Goal: Check status

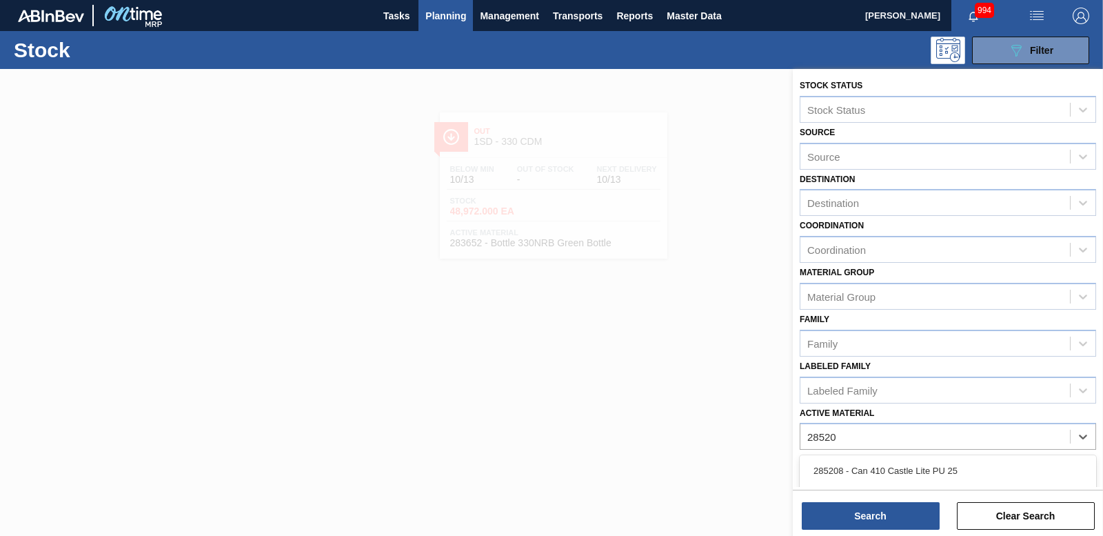
type Material "285206"
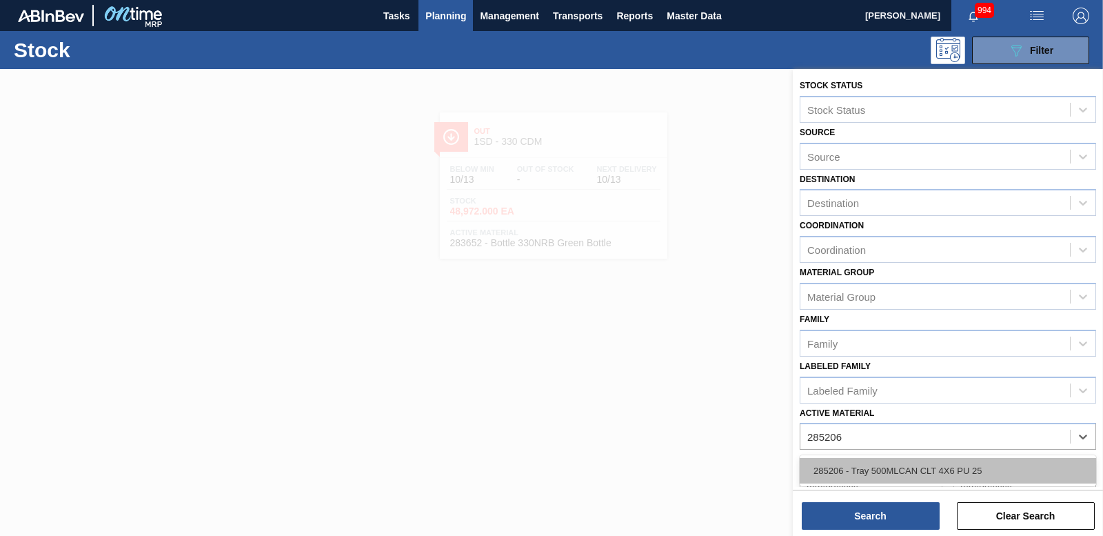
click at [897, 471] on div "285206 - Tray 500MLCAN CLT 4X6 PU 25" at bounding box center [947, 471] width 296 height 26
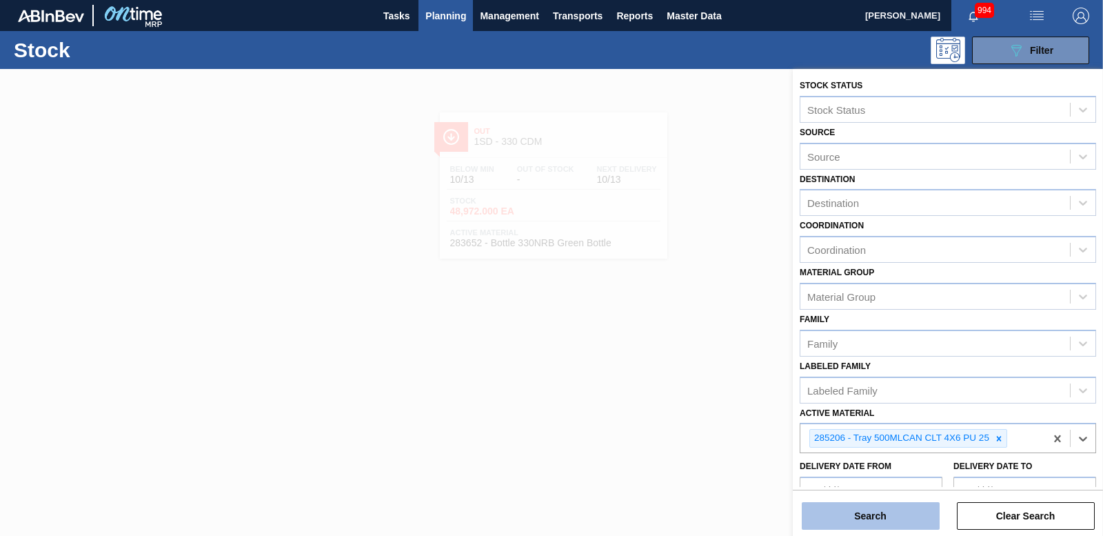
click at [883, 507] on button "Search" at bounding box center [871, 516] width 138 height 28
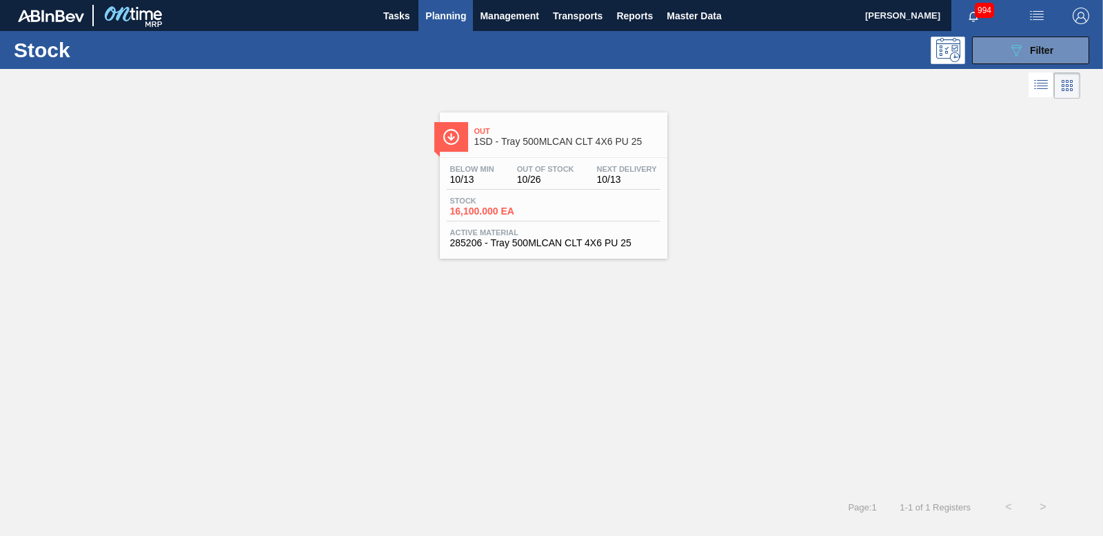
click at [486, 185] on div "Below Min 10/13 Out Of Stock 10/26 Next Delivery 10/13" at bounding box center [554, 177] width 214 height 25
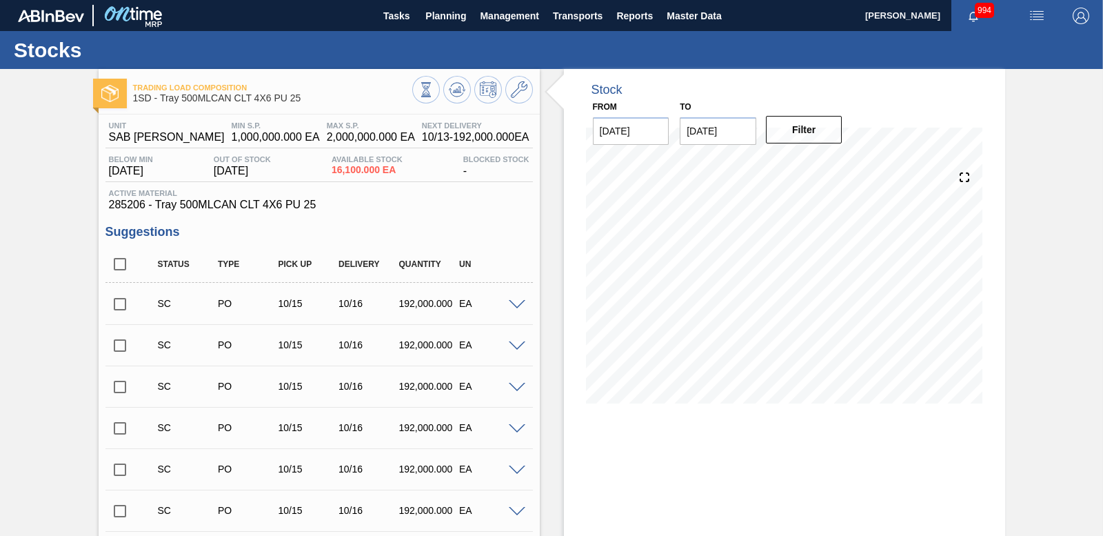
click at [517, 303] on span at bounding box center [517, 305] width 17 height 10
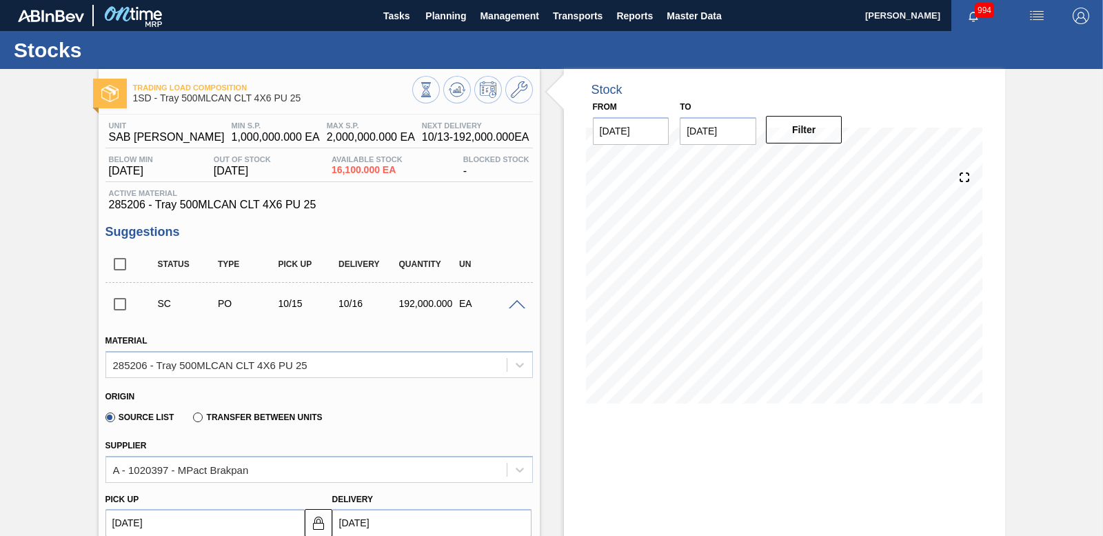
click at [516, 303] on span at bounding box center [517, 305] width 17 height 10
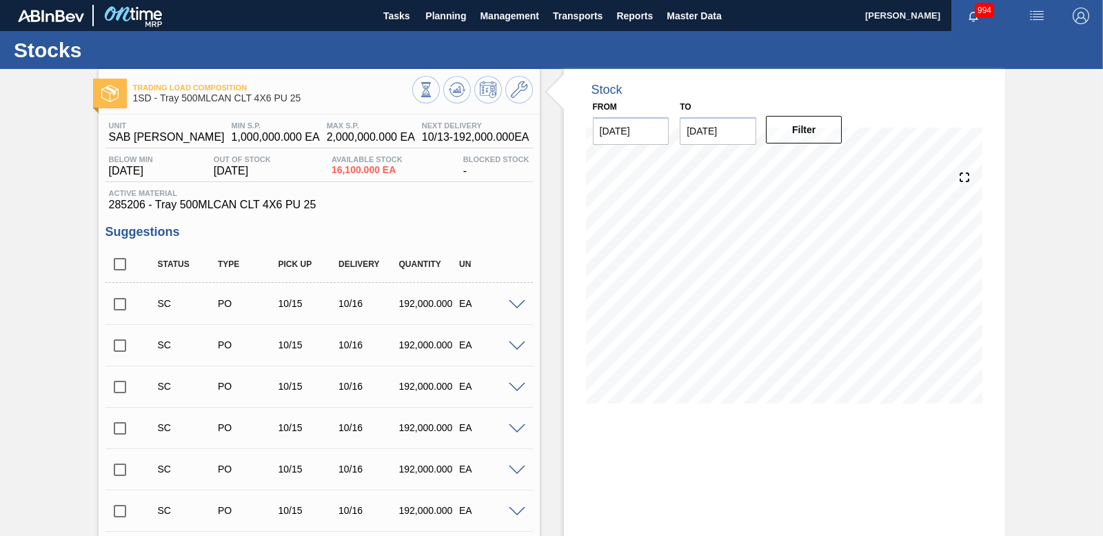
click at [113, 303] on input "checkbox" at bounding box center [119, 303] width 29 height 29
click at [514, 303] on span at bounding box center [517, 305] width 17 height 10
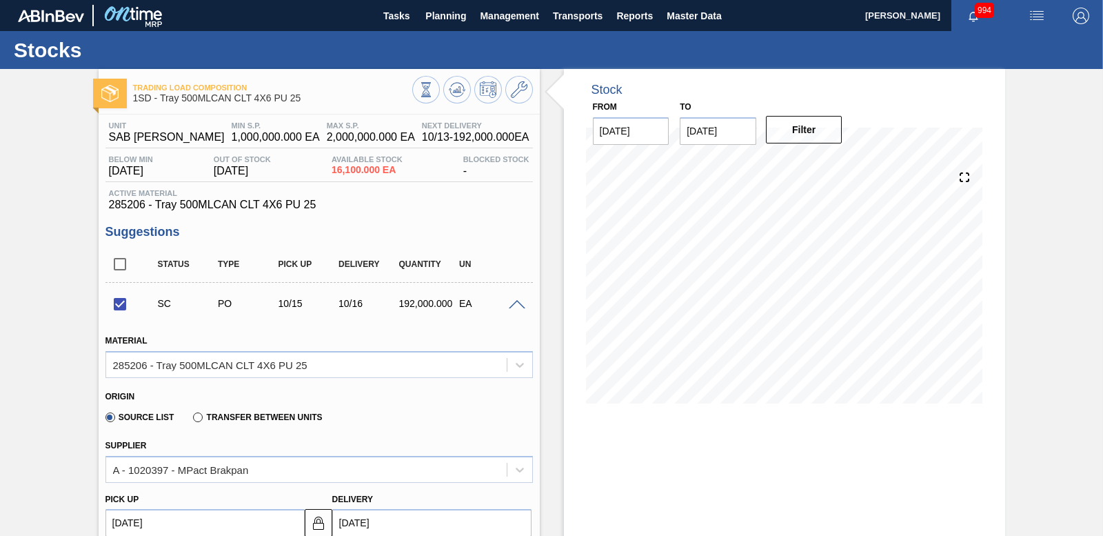
click at [515, 302] on span at bounding box center [517, 305] width 17 height 10
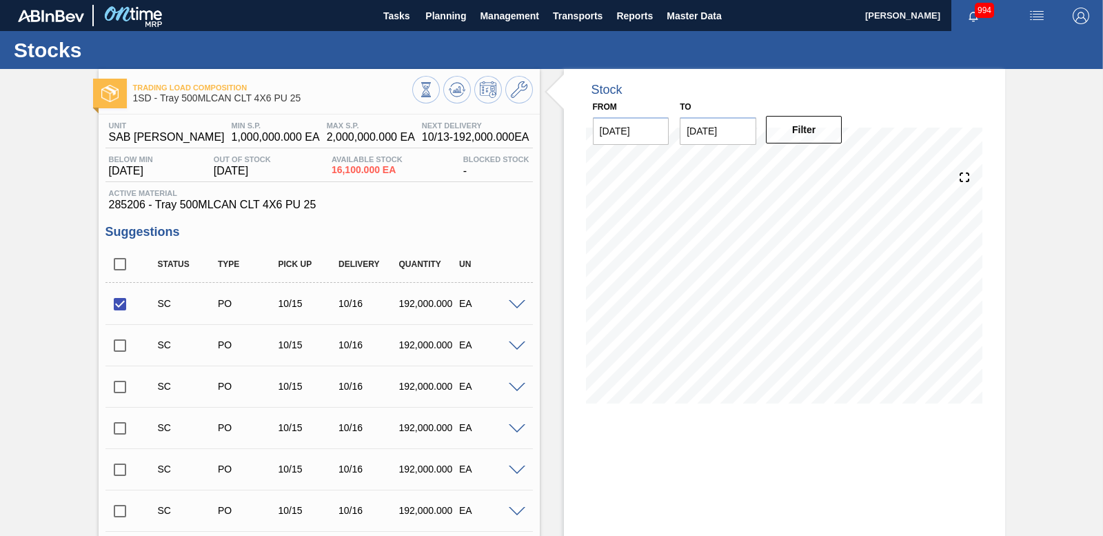
scroll to position [398, 0]
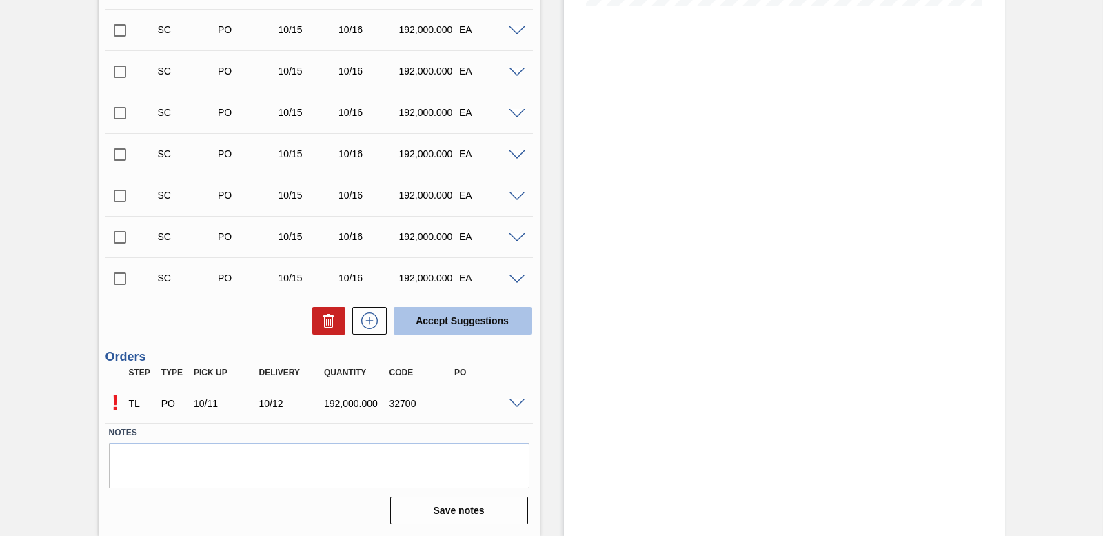
click at [478, 316] on button "Accept Suggestions" at bounding box center [463, 321] width 138 height 28
checkbox input "false"
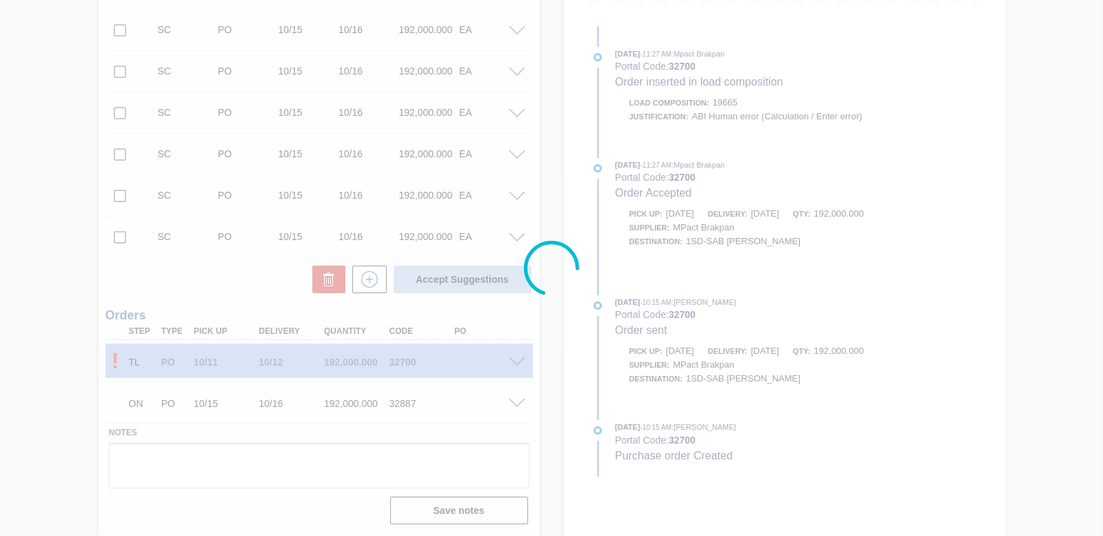
scroll to position [356, 0]
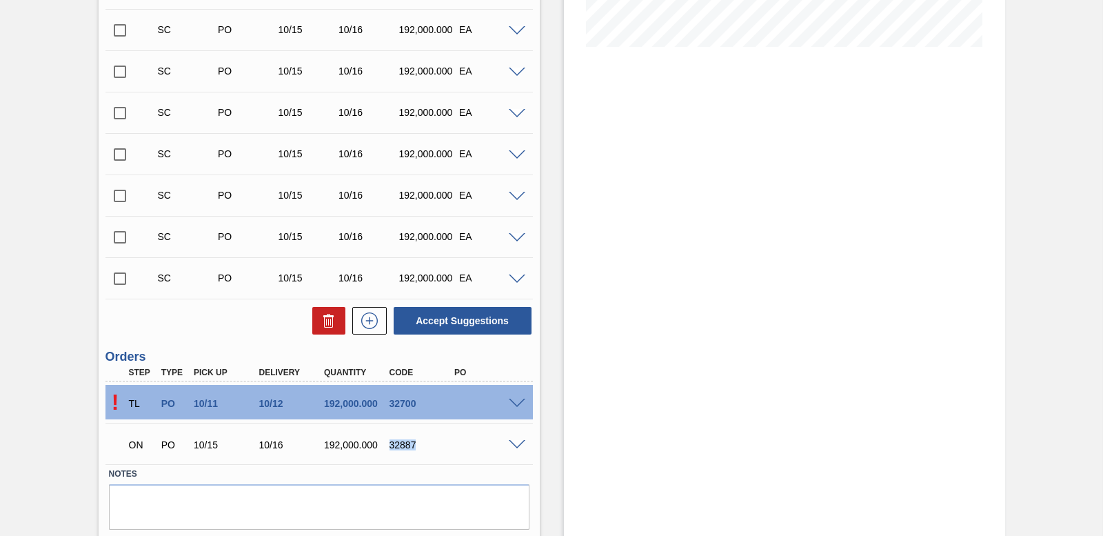
drag, startPoint x: 387, startPoint y: 442, endPoint x: 418, endPoint y: 447, distance: 30.7
click at [418, 447] on div "32887" at bounding box center [422, 444] width 72 height 11
drag, startPoint x: 418, startPoint y: 447, endPoint x: 399, endPoint y: 442, distance: 19.1
copy div "32887"
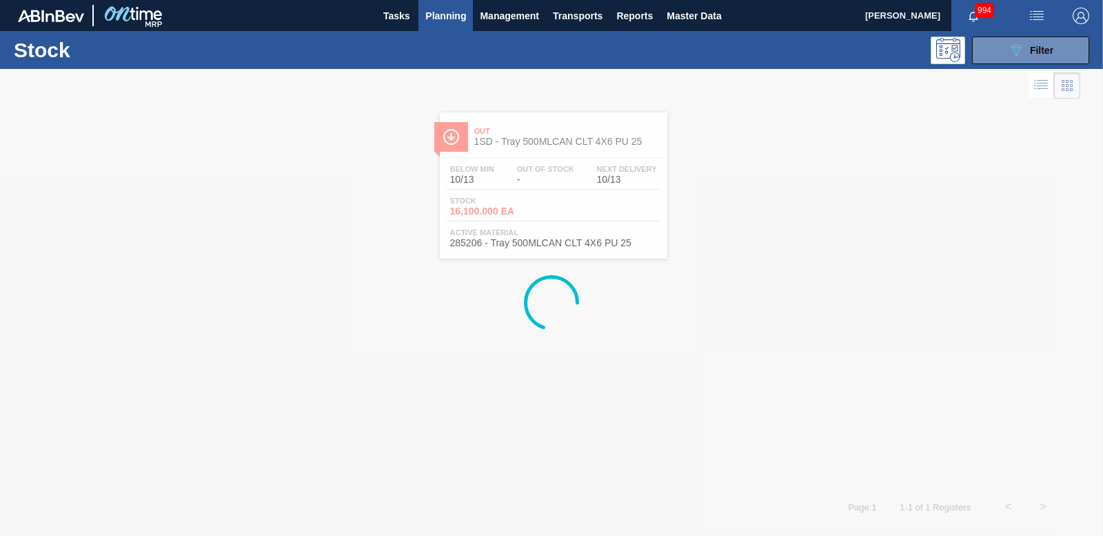
click at [439, 11] on span "Planning" at bounding box center [445, 16] width 41 height 17
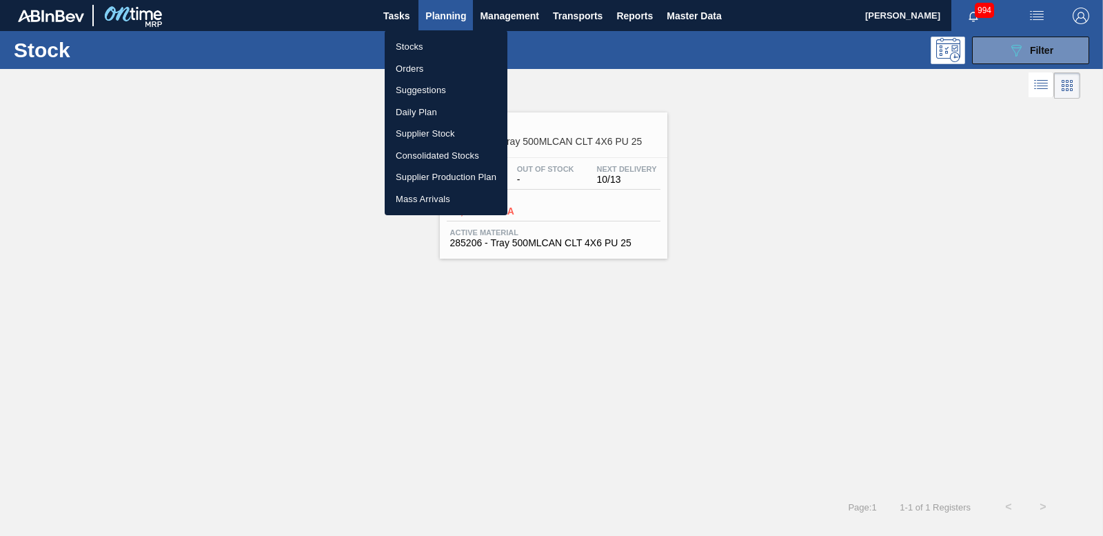
click at [414, 45] on li "Stocks" at bounding box center [446, 47] width 123 height 22
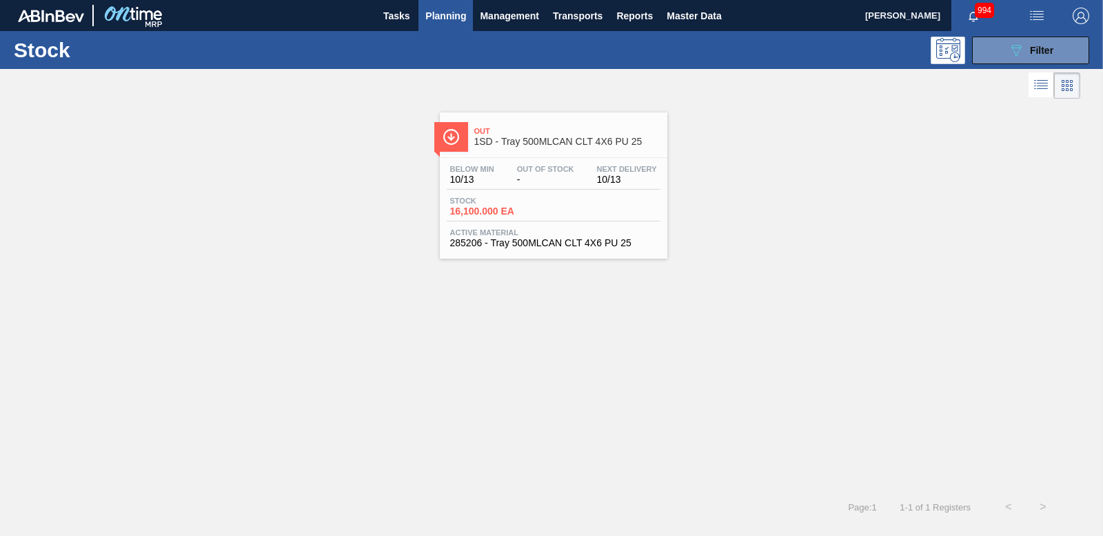
click at [452, 9] on span "Planning" at bounding box center [445, 16] width 41 height 17
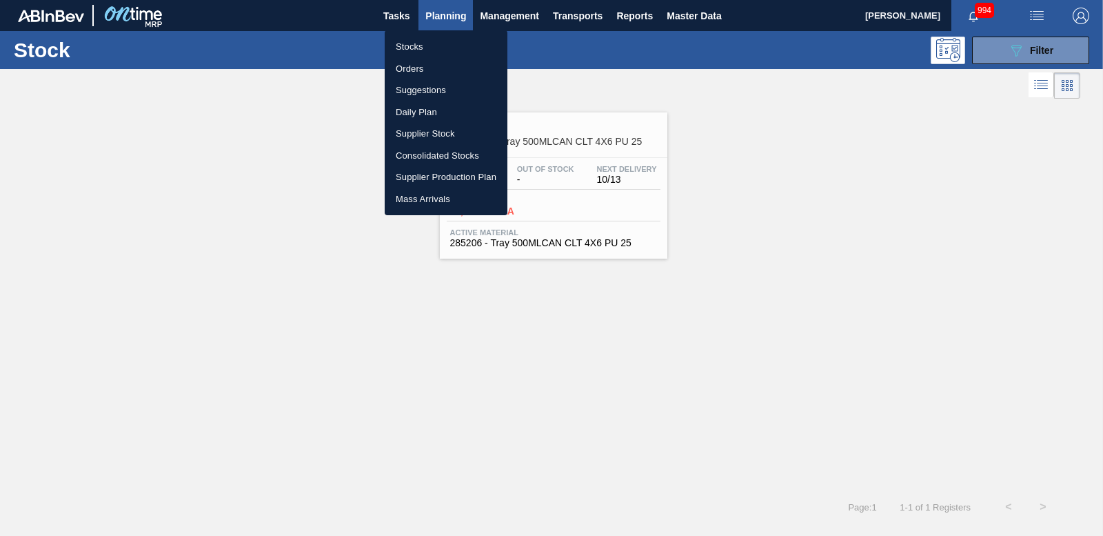
click at [403, 63] on li "Orders" at bounding box center [446, 69] width 123 height 22
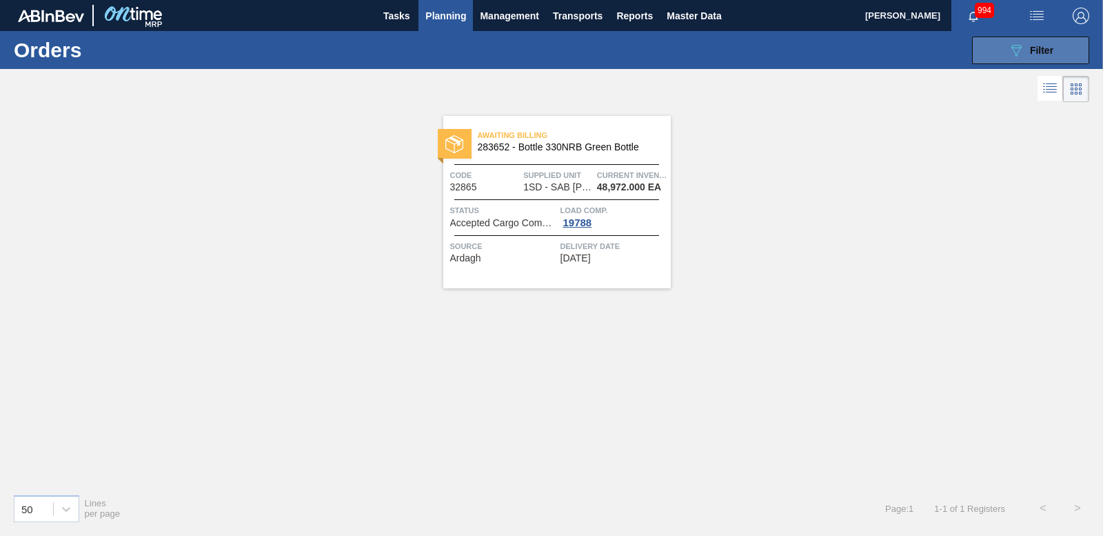
click at [1013, 50] on icon "089F7B8B-B2A5-4AFE-B5C0-19BA573D28AC" at bounding box center [1016, 50] width 17 height 17
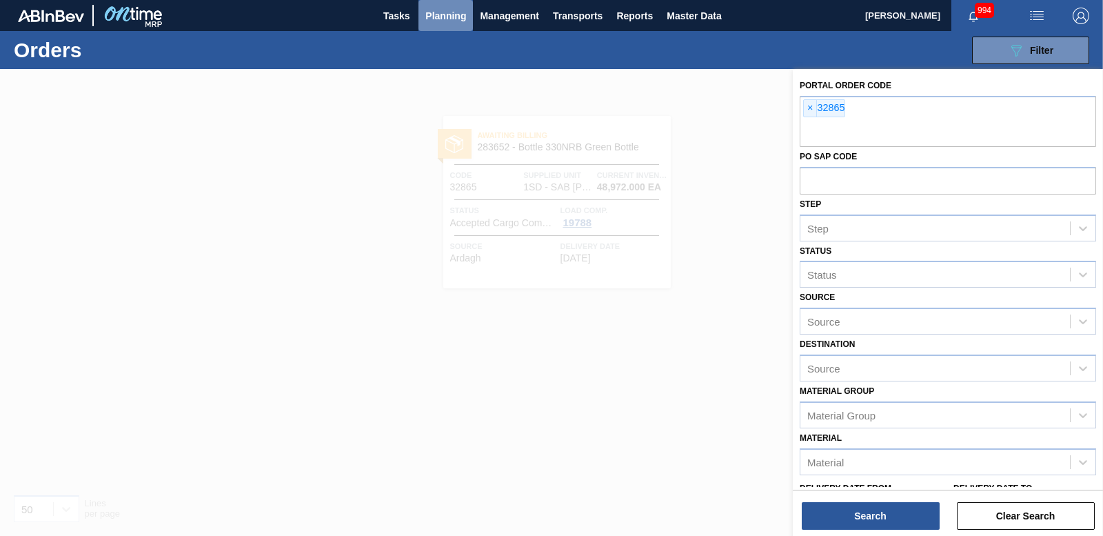
click at [440, 10] on span "Planning" at bounding box center [445, 16] width 41 height 17
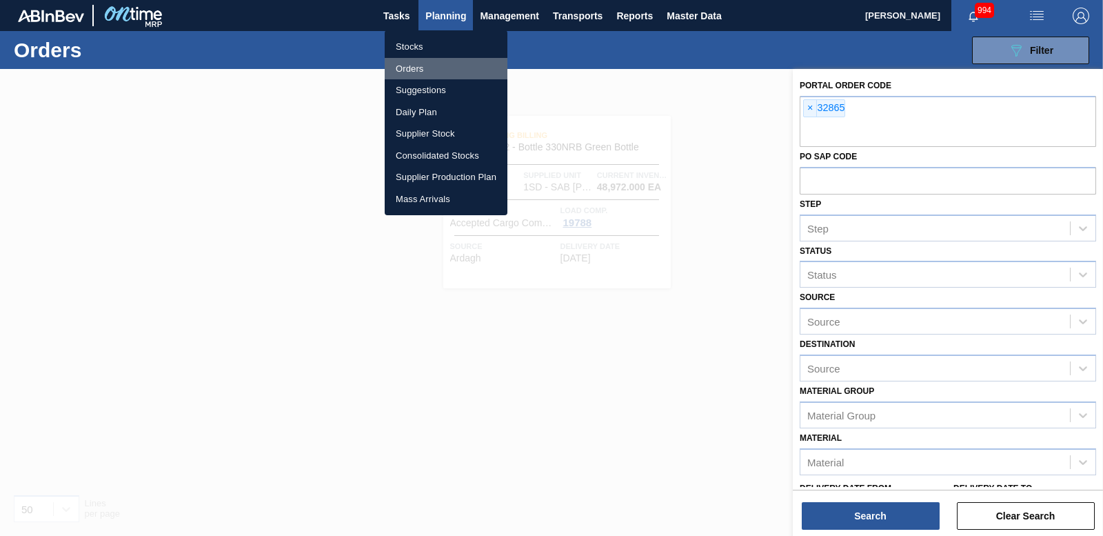
click at [408, 70] on li "Orders" at bounding box center [446, 69] width 123 height 22
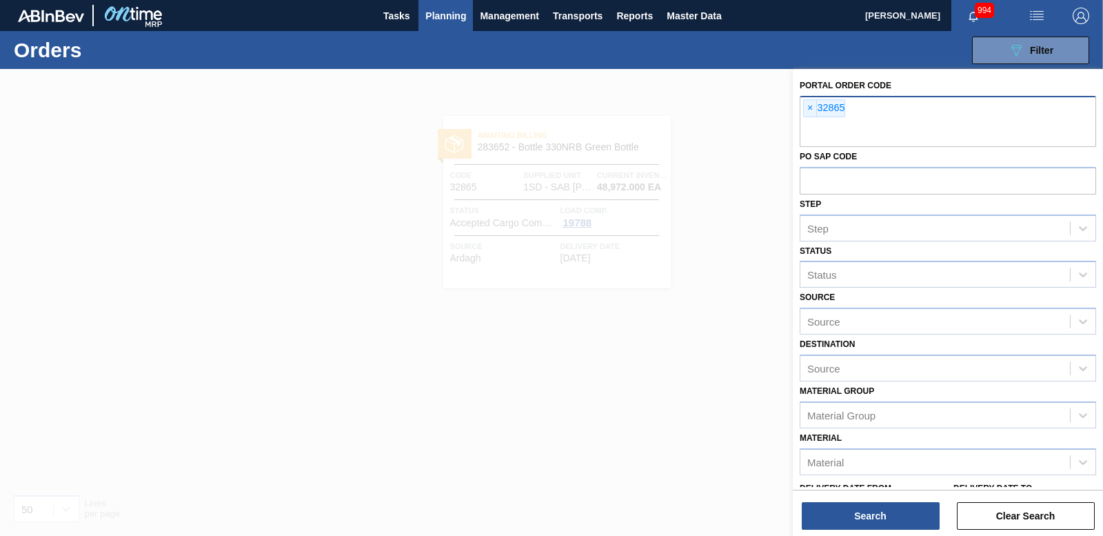
click at [803, 110] on div "× 32865" at bounding box center [824, 108] width 42 height 18
click at [808, 106] on span "×" at bounding box center [810, 108] width 13 height 17
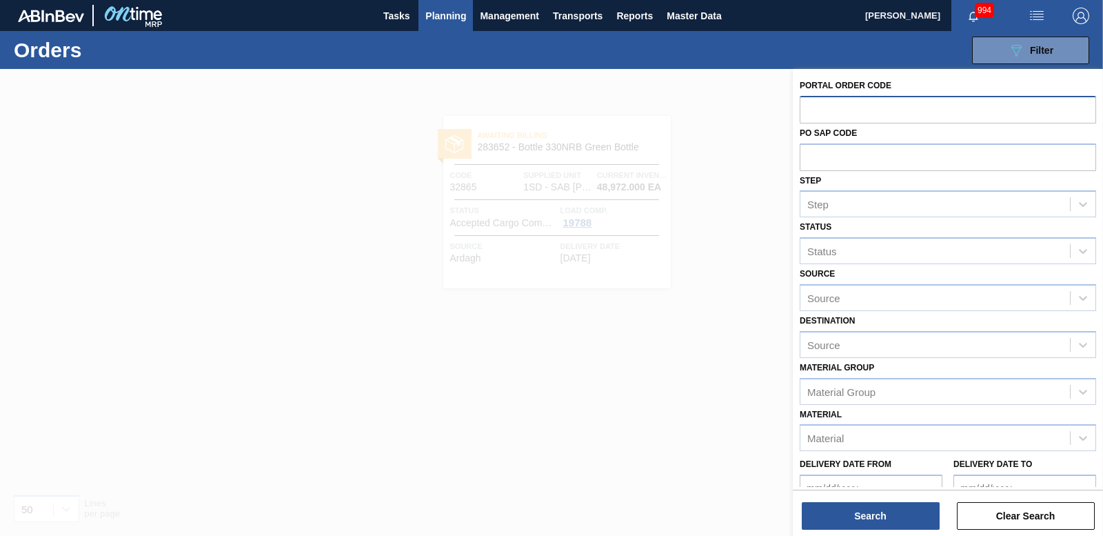
paste input "32887"
type input "32887"
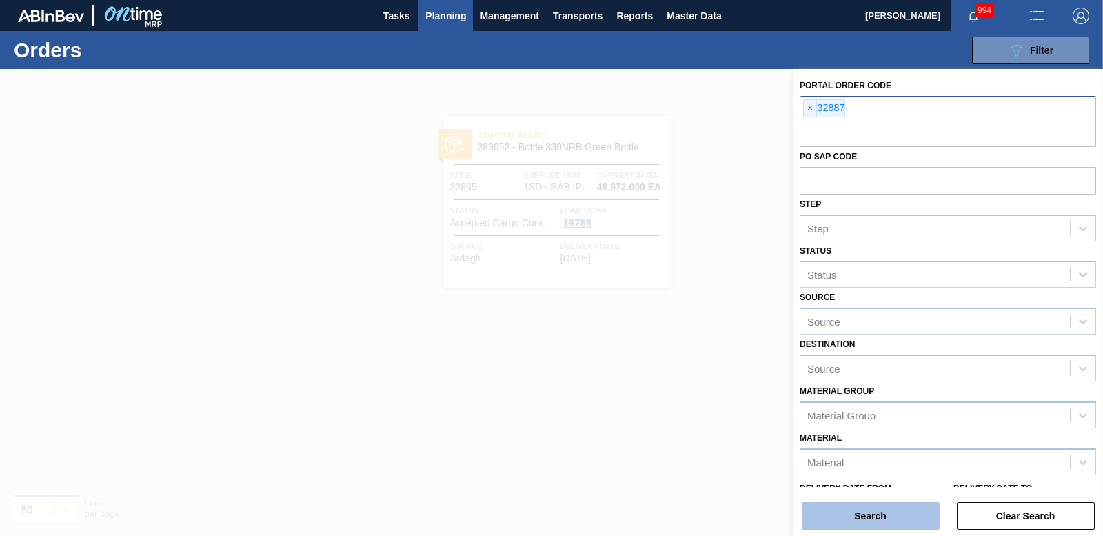
click at [883, 508] on button "Search" at bounding box center [871, 516] width 138 height 28
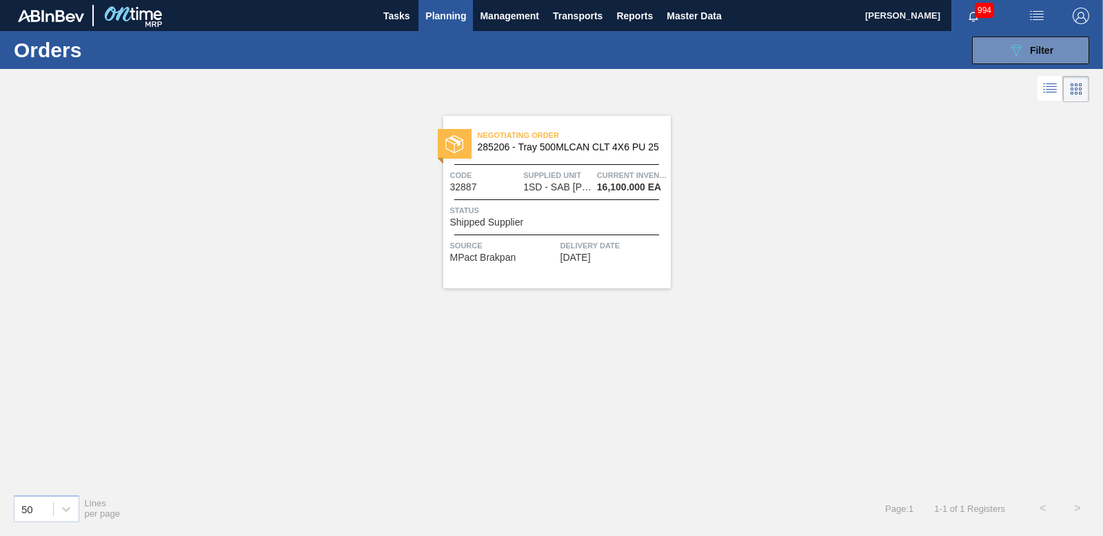
click at [583, 205] on span "Status" at bounding box center [558, 210] width 217 height 14
